Goal: Check status

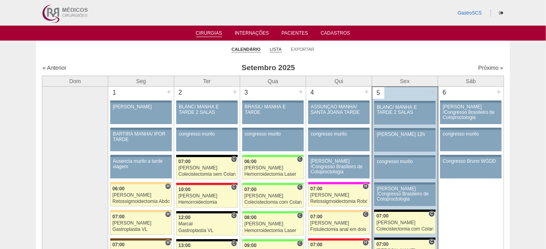
click at [274, 49] on link "Lista" at bounding box center [276, 50] width 12 height 6
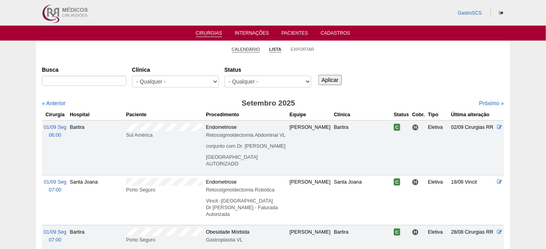
click at [249, 49] on link "Calendário" at bounding box center [246, 50] width 28 height 6
click at [193, 80] on select "- Qualquer - 6R Alphaville Assunção Bartira Brasil Christovão da Gama Cruz Azul…" at bounding box center [175, 82] width 87 height 12
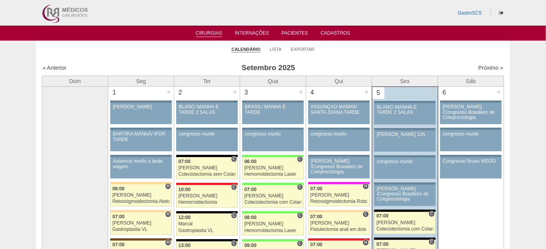
click at [278, 46] on li "Lista" at bounding box center [276, 48] width 12 height 11
click at [276, 54] on li "Lista" at bounding box center [276, 48] width 12 height 11
click at [274, 43] on li "Lista" at bounding box center [276, 48] width 12 height 11
click at [272, 48] on link "Lista" at bounding box center [276, 50] width 12 height 6
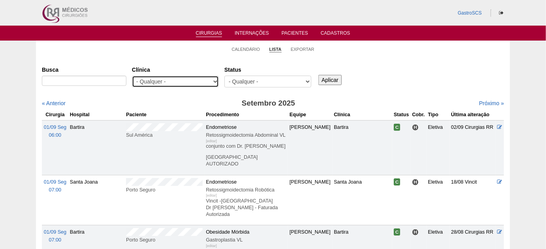
click at [206, 81] on select "- Qualquer - 6R Alphaville Assunção Bartira Brasil Christovão da Gama Cruz Azul…" at bounding box center [175, 82] width 87 height 12
select select "22"
click at [132, 76] on select "- Qualquer - 6R Alphaville Assunção Bartira Brasil Christovão da Gama Cruz Azul…" at bounding box center [175, 82] width 87 height 12
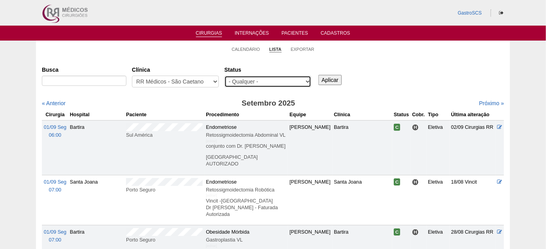
click at [279, 82] on select "- Qualquer - Reservada Confirmada Suspensa Cancelada" at bounding box center [267, 82] width 87 height 12
select select "conf"
click at [224, 76] on select "- Qualquer - Reservada Confirmada Suspensa Cancelada" at bounding box center [267, 82] width 87 height 12
click at [324, 78] on input "Aplicar" at bounding box center [329, 80] width 23 height 10
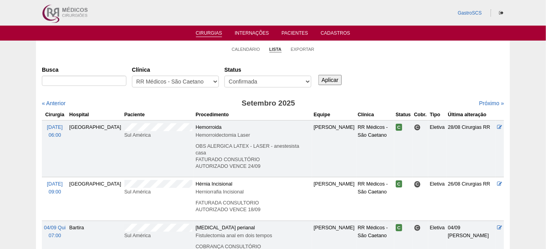
scroll to position [36, 0]
